Goal: Go to known website: Access a specific website the user already knows

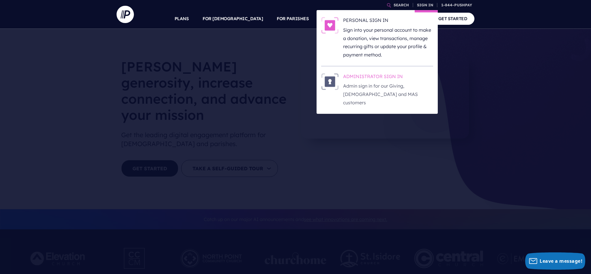
scroll to position [0, 0]
click at [376, 76] on h6 "ADMINISTRATOR SIGN IN" at bounding box center [388, 77] width 90 height 9
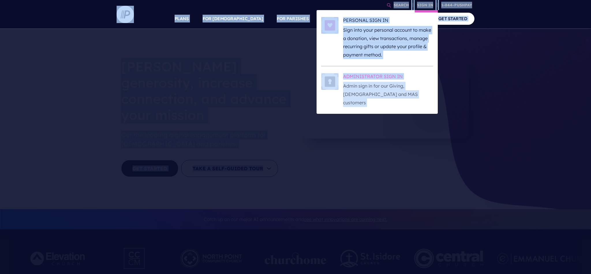
click at [373, 76] on h6 "ADMINISTRATOR SIGN IN" at bounding box center [388, 77] width 90 height 9
